Goal: Navigation & Orientation: Understand site structure

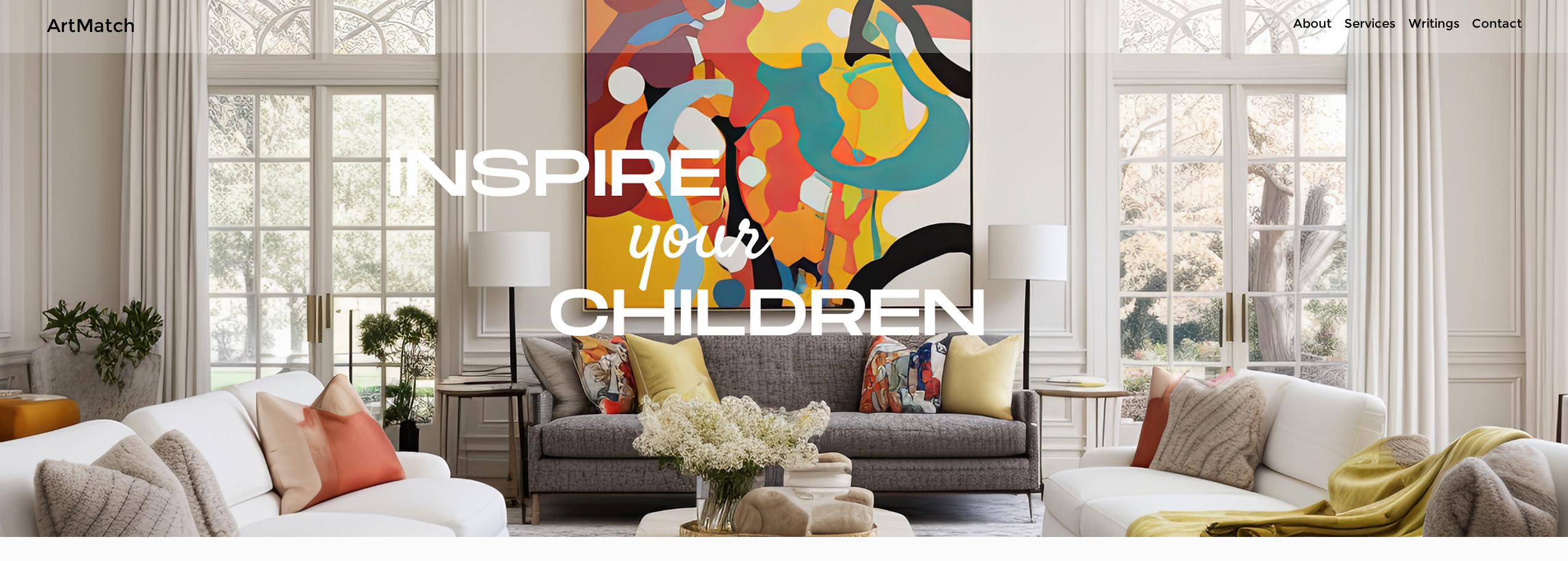
click at [1354, 21] on p "Services" at bounding box center [1370, 23] width 64 height 18
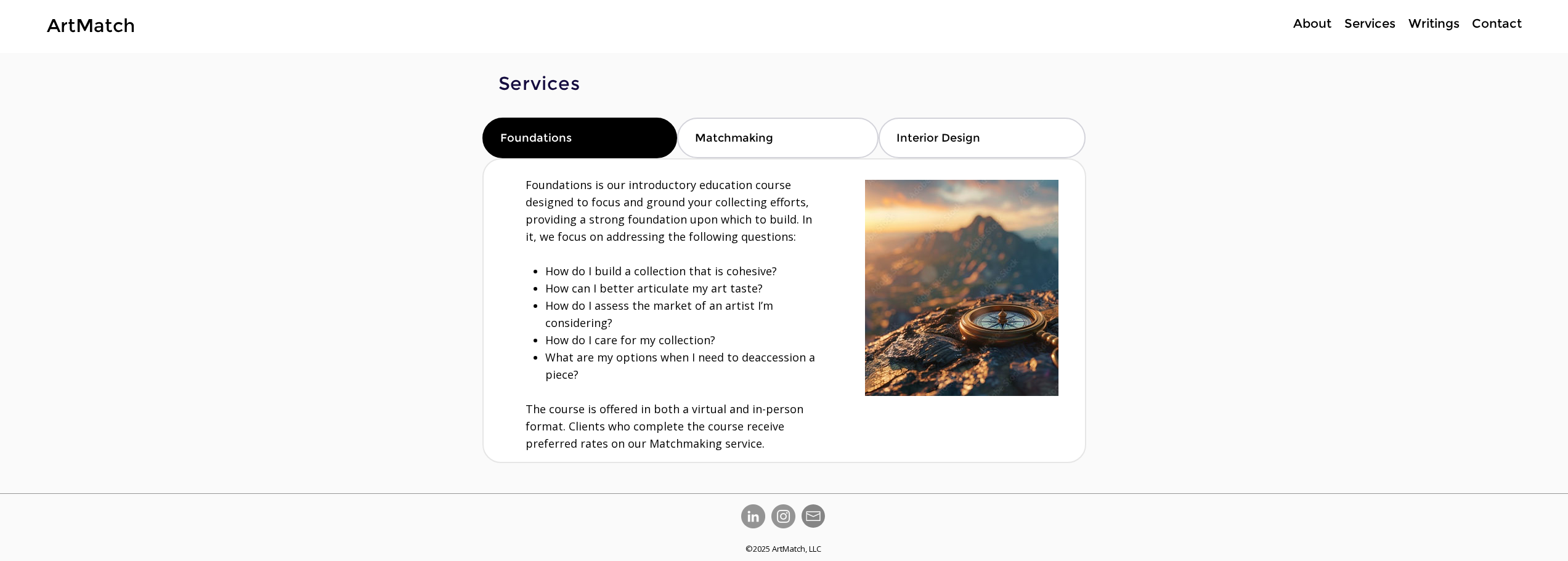
click at [1485, 19] on p "Contact" at bounding box center [1497, 23] width 62 height 18
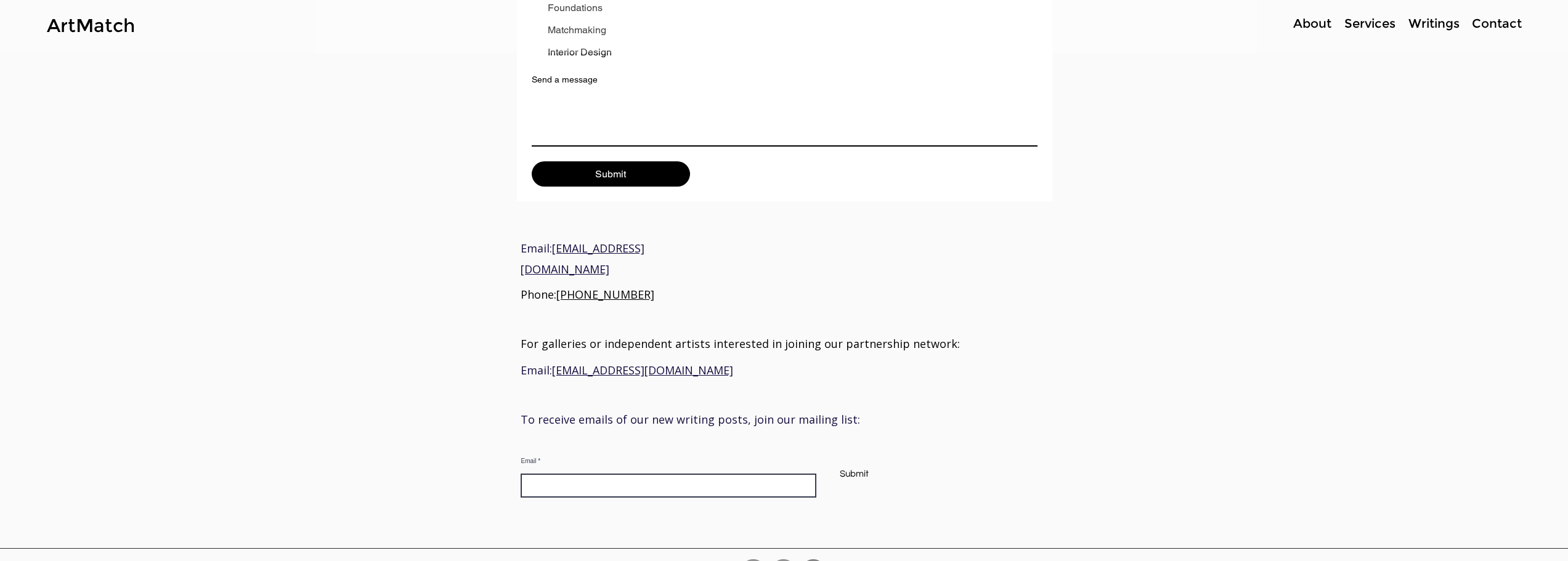
scroll to position [302, 0]
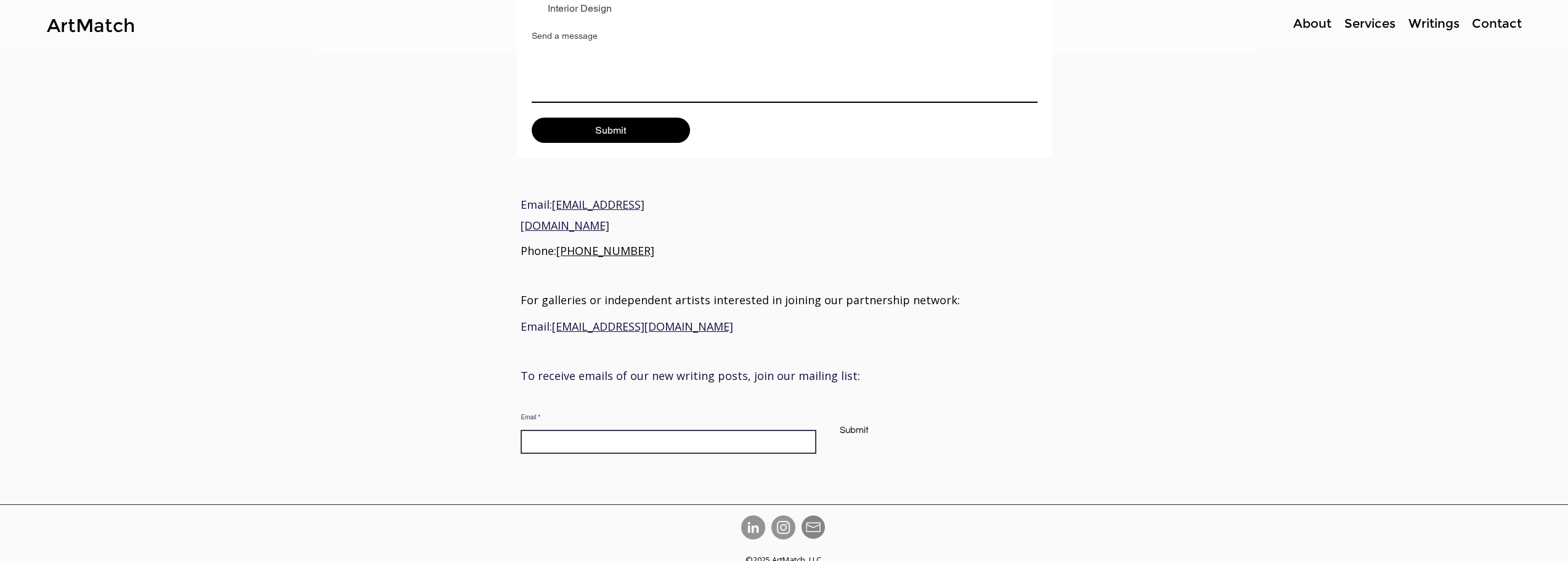
click at [1430, 22] on p "Writings" at bounding box center [1434, 23] width 64 height 18
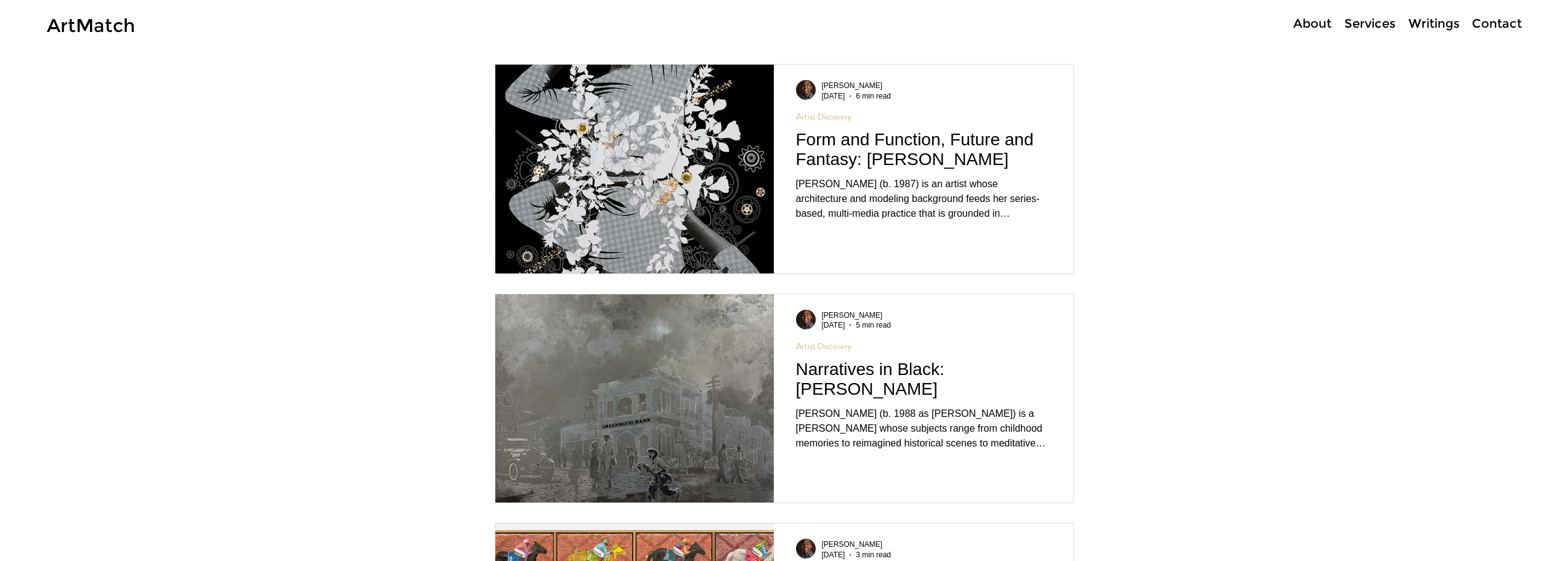
click at [1323, 31] on p "About" at bounding box center [1312, 23] width 51 height 18
